Goal: Task Accomplishment & Management: Complete application form

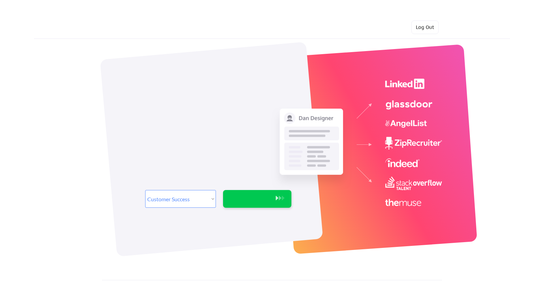
select select ""sales""
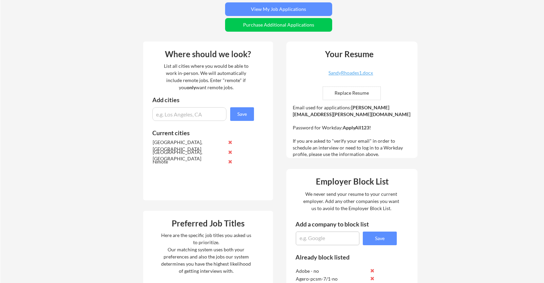
scroll to position [219, 0]
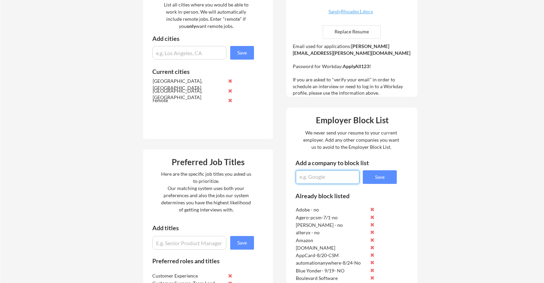
click at [321, 178] on textarea at bounding box center [328, 177] width 64 height 14
type textarea "ValueCore-9/30-No"
click at [387, 177] on button "Save" at bounding box center [380, 177] width 34 height 14
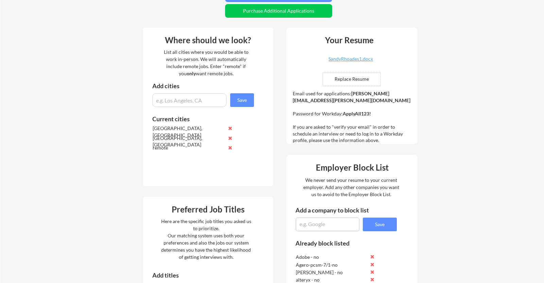
scroll to position [0, 0]
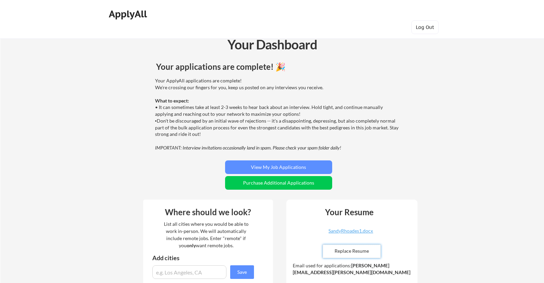
click at [333, 250] on input "file" at bounding box center [351, 251] width 57 height 13
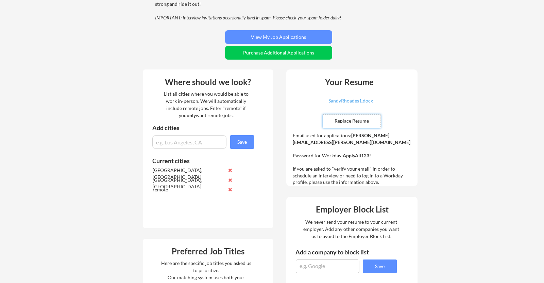
scroll to position [179, 0]
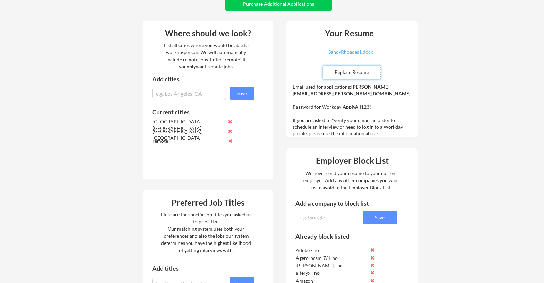
click at [313, 216] on textarea at bounding box center [328, 218] width 64 height 14
click at [327, 211] on textarea "RLDatix-" at bounding box center [328, 218] width 64 height 14
type textarea "RLDatix-9/25-SrMgrCSM"
click at [391, 214] on button "Save" at bounding box center [380, 218] width 34 height 14
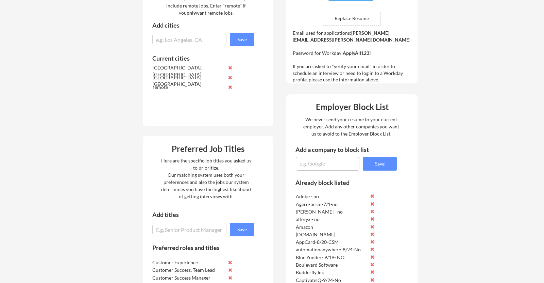
scroll to position [234, 0]
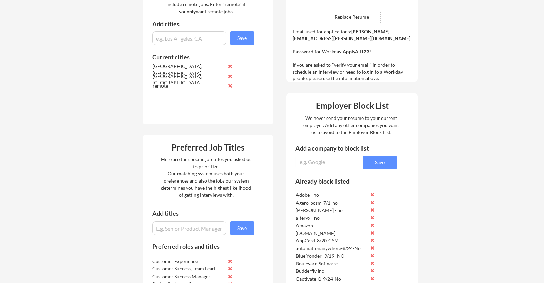
click at [314, 165] on textarea at bounding box center [328, 162] width 64 height 14
type textarea "Affirm-9/25-Partner Mgr"
click at [383, 164] on button "Save" at bounding box center [380, 162] width 34 height 14
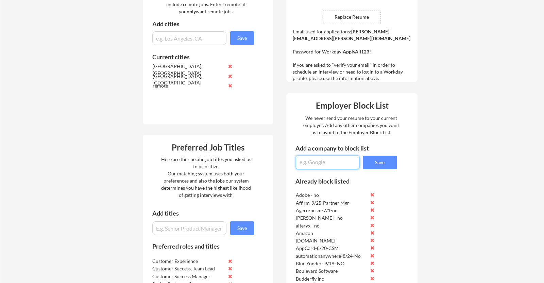
click at [327, 161] on textarea at bounding box center [328, 162] width 64 height 14
type textarea "LiveSwitch-CSMLead-9/25"
click at [386, 161] on button "Save" at bounding box center [380, 162] width 34 height 14
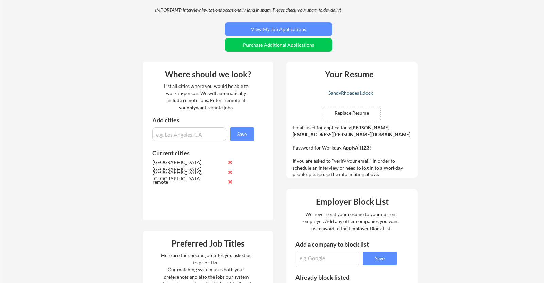
scroll to position [140, 0]
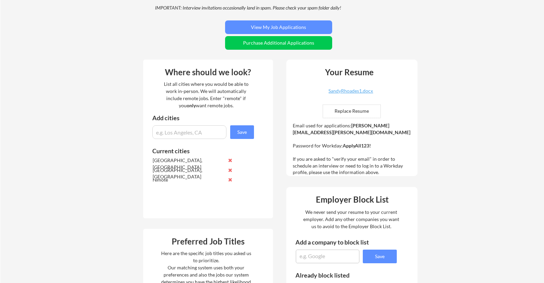
click at [307, 254] on textarea at bounding box center [328, 256] width 64 height 14
type textarea "Liine-9/17-No"
click at [378, 250] on button "Save" at bounding box center [380, 256] width 34 height 14
click at [310, 254] on textarea at bounding box center [328, 256] width 64 height 14
type textarea "Laudio-No"
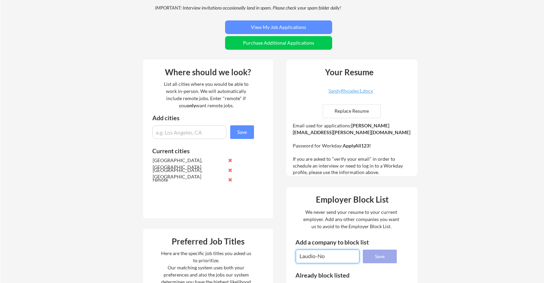
click at [383, 256] on button "Save" at bounding box center [380, 256] width 34 height 14
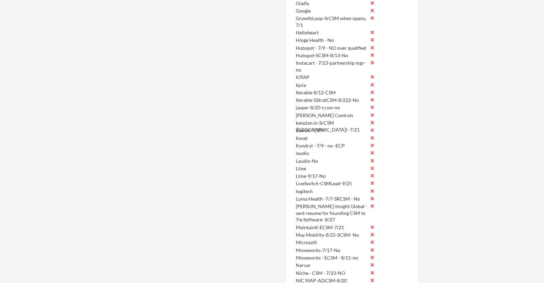
scroll to position [743, 0]
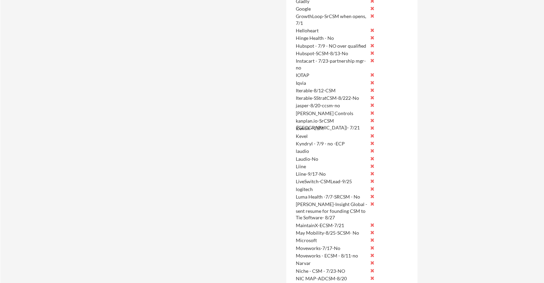
click at [373, 149] on button at bounding box center [372, 150] width 5 height 5
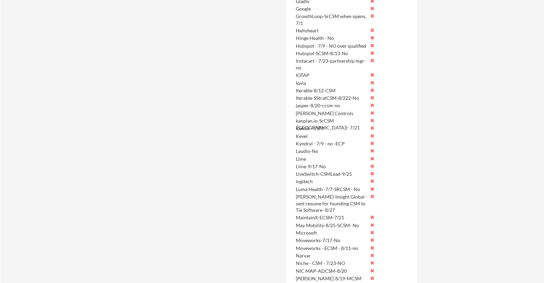
click at [374, 157] on button at bounding box center [372, 158] width 5 height 5
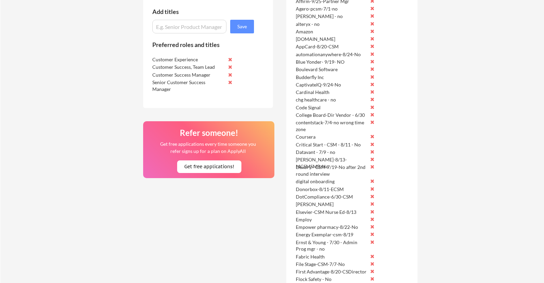
scroll to position [367, 0]
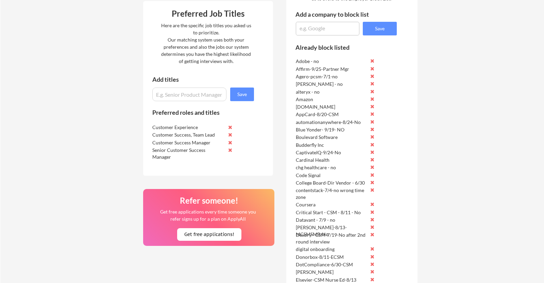
drag, startPoint x: 318, startPoint y: 24, endPoint x: 315, endPoint y: 28, distance: 5.1
click at [318, 24] on textarea at bounding box center [328, 29] width 64 height 14
click at [337, 30] on textarea "RapidScale-" at bounding box center [328, 29] width 64 height 14
type textarea "RapidScale-No-9/19"
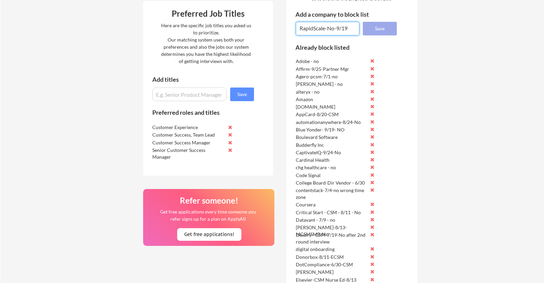
click at [374, 27] on button "Save" at bounding box center [380, 29] width 34 height 14
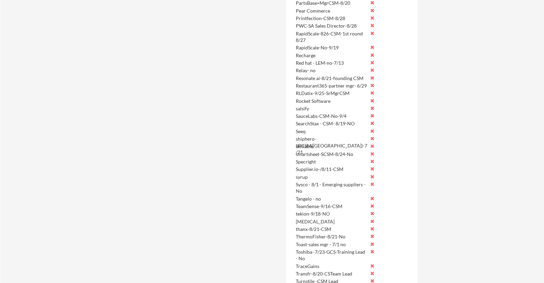
scroll to position [1087, 0]
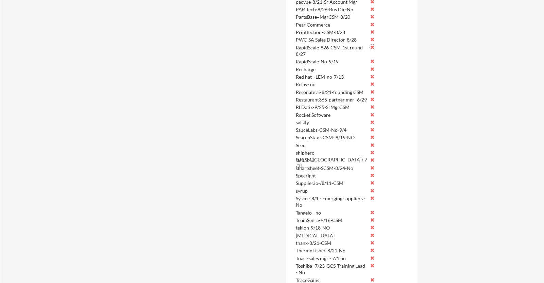
click at [372, 48] on button at bounding box center [372, 47] width 5 height 5
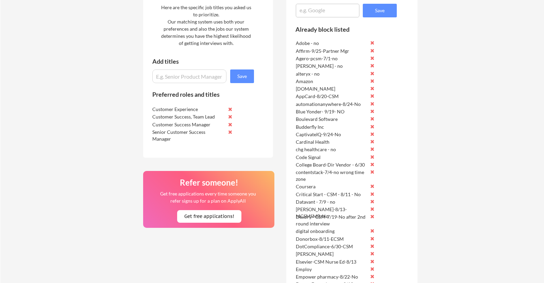
scroll to position [290, 0]
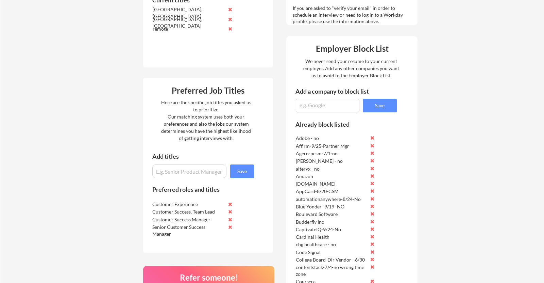
click at [325, 108] on textarea at bounding box center [328, 106] width 64 height 14
type textarea "wayvia-8/22-no response -"
click at [374, 107] on button "Save" at bounding box center [380, 106] width 34 height 14
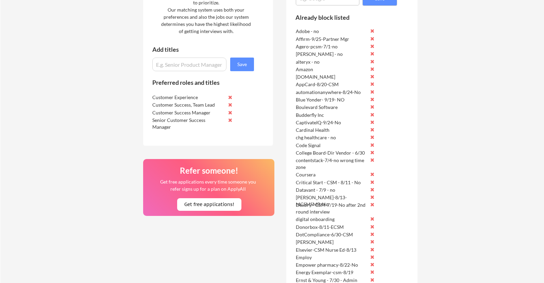
scroll to position [349, 0]
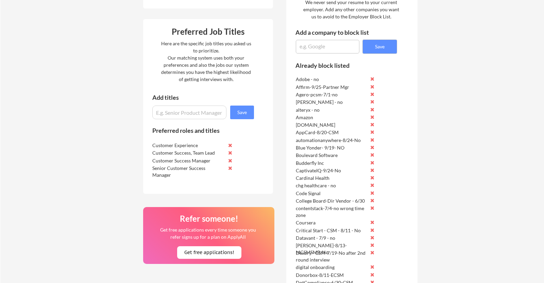
click at [317, 45] on textarea at bounding box center [328, 47] width 64 height 14
type textarea "FormDr-8/21-CSM"
click at [386, 46] on button "Save" at bounding box center [380, 47] width 34 height 14
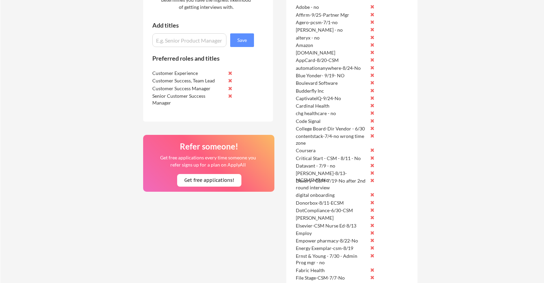
scroll to position [257, 0]
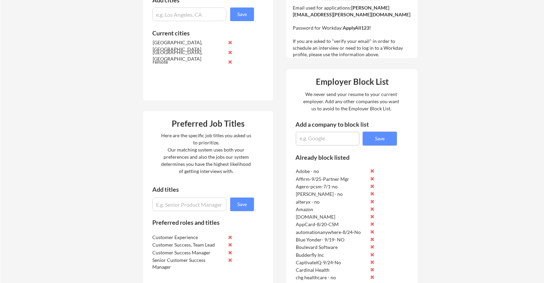
click at [311, 138] on textarea at bounding box center [328, 139] width 64 height 14
type textarea "FormDr-CSM-No response"
click at [379, 136] on button "Save" at bounding box center [380, 139] width 34 height 14
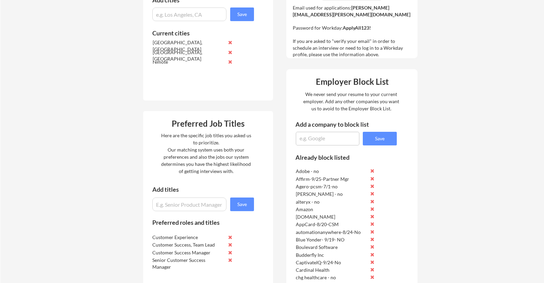
click at [315, 139] on textarea at bounding box center [328, 139] width 64 height 14
type textarea "ResonateAI-CSM-No response"
click at [372, 129] on div "Add a company to block list" at bounding box center [337, 126] width 103 height 11
click at [384, 137] on button "Save" at bounding box center [380, 139] width 34 height 14
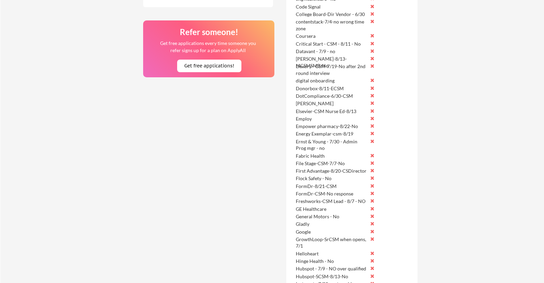
scroll to position [538, 0]
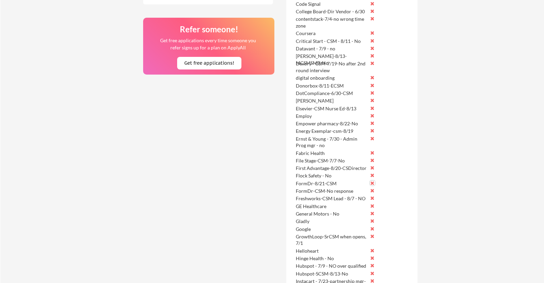
click at [372, 181] on button at bounding box center [372, 182] width 5 height 5
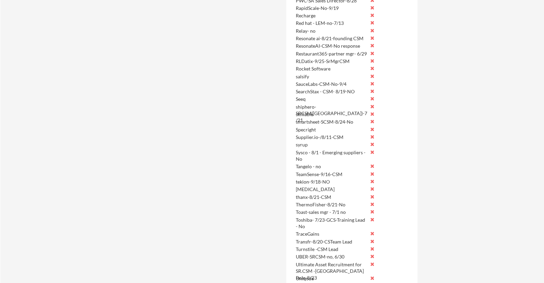
scroll to position [1129, 0]
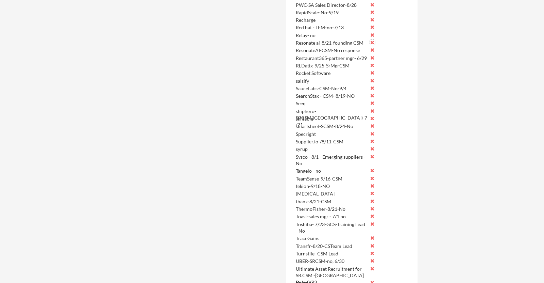
click at [372, 41] on button at bounding box center [372, 42] width 5 height 5
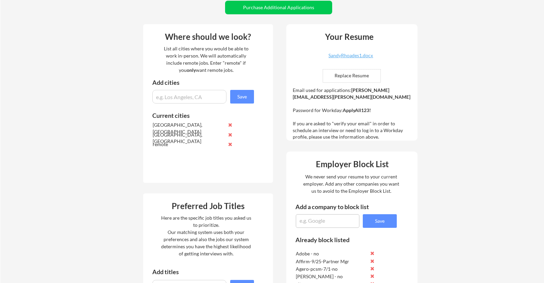
scroll to position [182, 0]
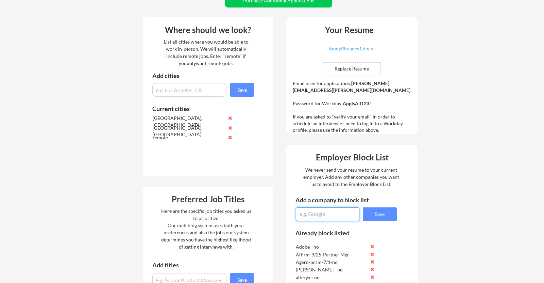
click at [322, 212] on textarea at bounding box center [328, 214] width 64 height 14
type textarea "Printfection-CSM-8/28 applied - as of 10/1-no response"
click at [380, 213] on button "Save" at bounding box center [380, 214] width 34 height 14
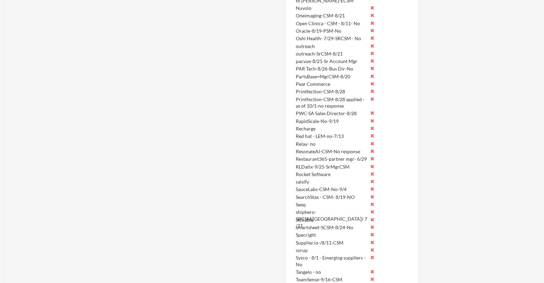
scroll to position [880, 0]
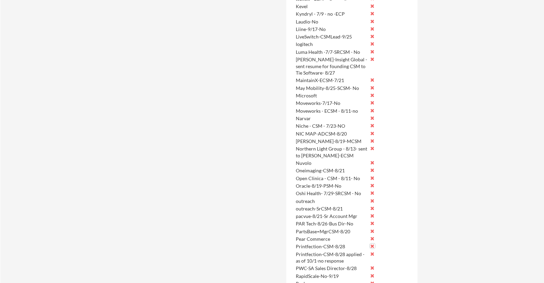
click at [373, 245] on button at bounding box center [372, 245] width 5 height 5
